Goal: Check status: Check status

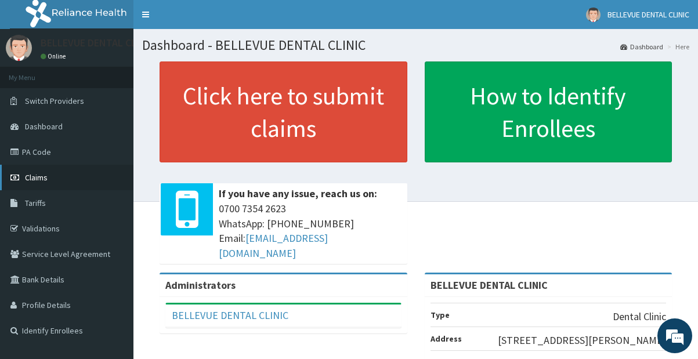
click at [38, 179] on span "Claims" at bounding box center [36, 177] width 23 height 10
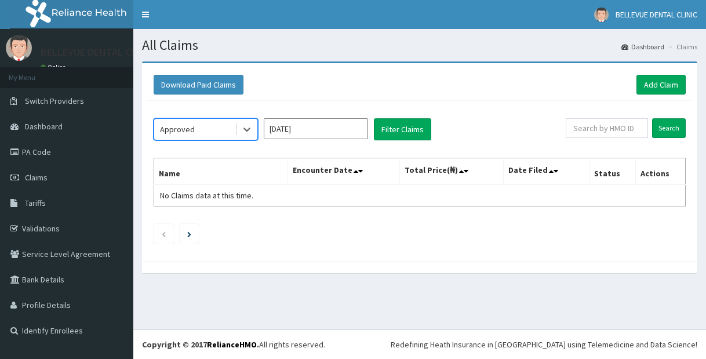
click at [322, 132] on input "Aug 2025" at bounding box center [316, 128] width 104 height 21
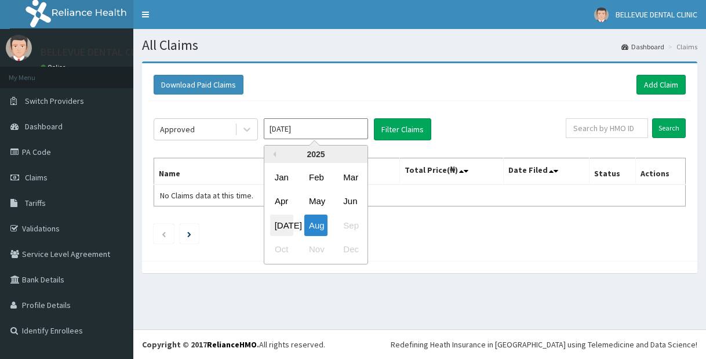
click at [286, 224] on div "Jul" at bounding box center [281, 225] width 23 height 21
type input "Jul 2025"
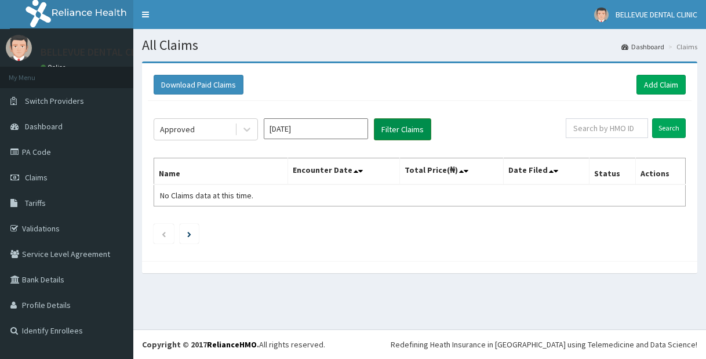
click at [393, 130] on button "Filter Claims" at bounding box center [402, 129] width 57 height 22
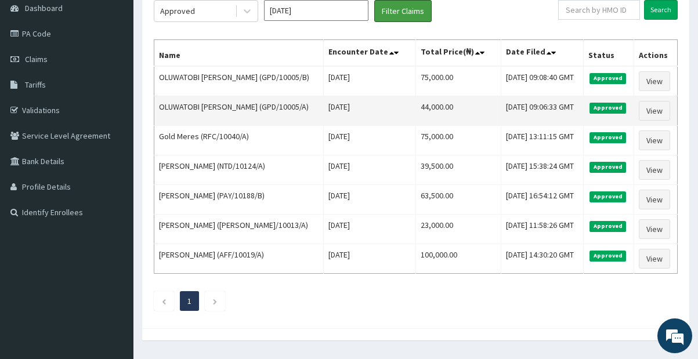
scroll to position [150, 0]
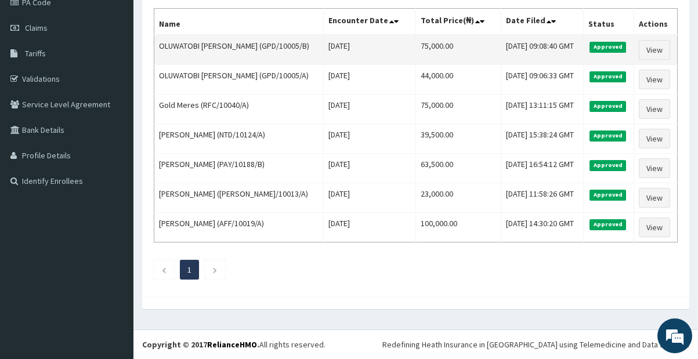
drag, startPoint x: 513, startPoint y: 138, endPoint x: 508, endPoint y: 57, distance: 80.7
click at [501, 134] on td "Mon, 21 Jul 2025 15:38:24 GMT" at bounding box center [542, 139] width 82 height 30
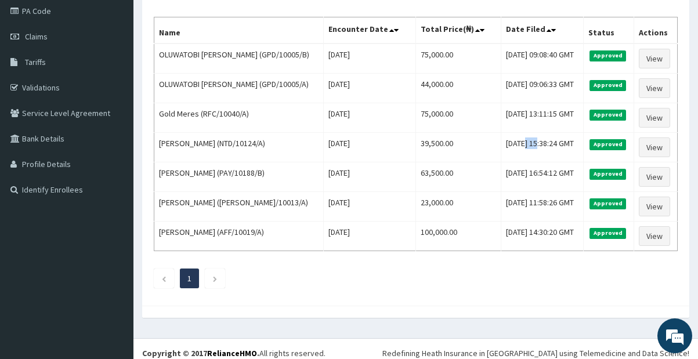
scroll to position [0, 0]
